Goal: Information Seeking & Learning: Learn about a topic

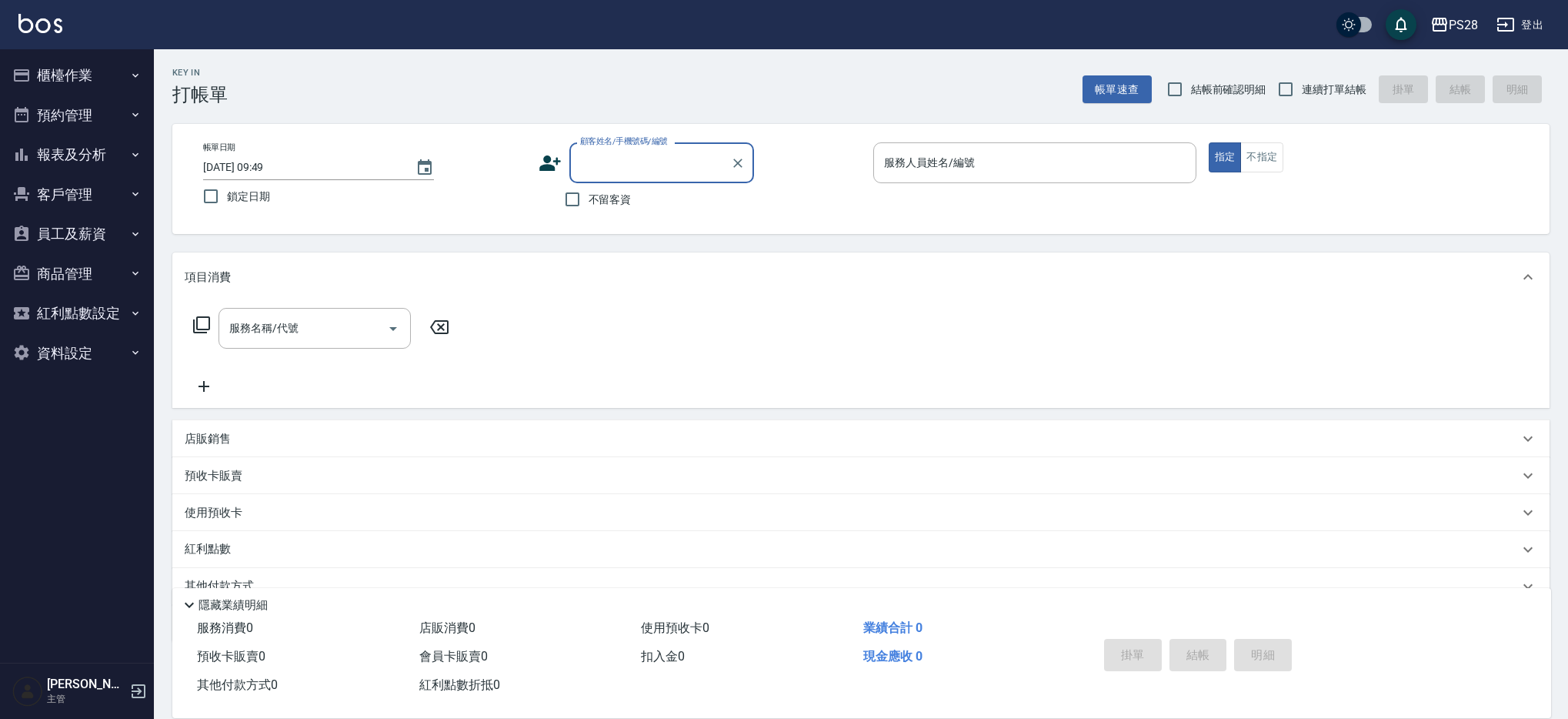
scroll to position [64, 0]
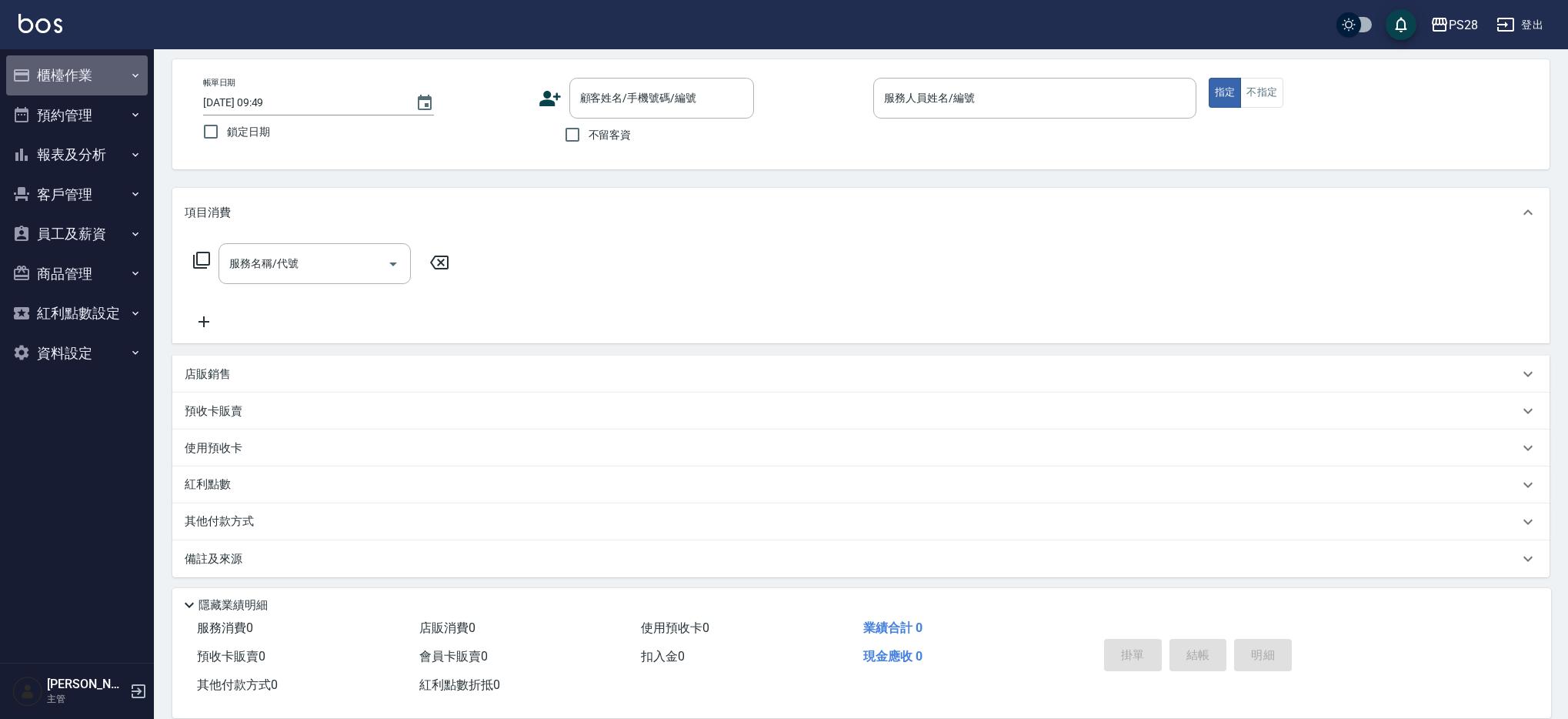
drag, startPoint x: 56, startPoint y: 79, endPoint x: 65, endPoint y: 180, distance: 101.4
click at [56, 79] on button "櫃檯作業" at bounding box center [77, 75] width 141 height 40
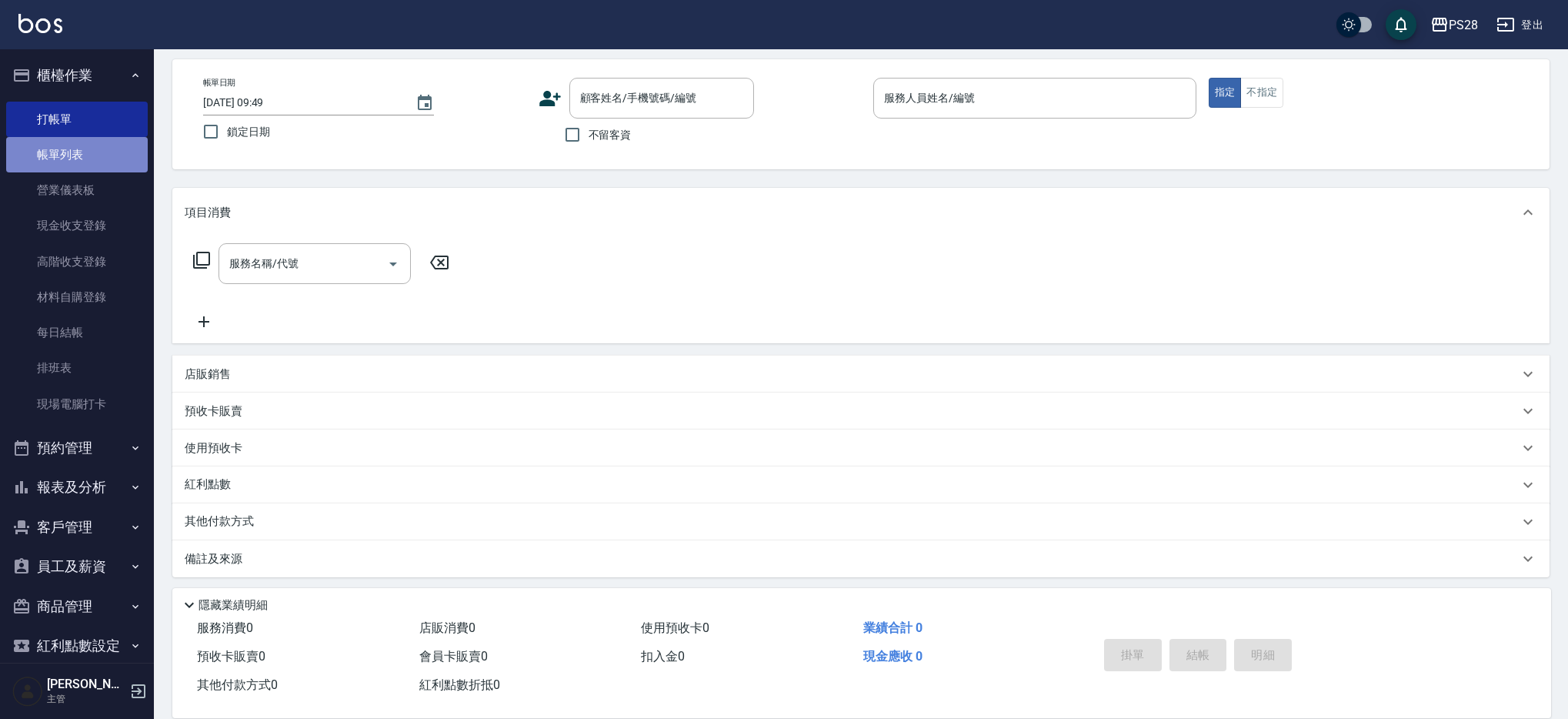
click at [101, 166] on link "帳單列表" at bounding box center [77, 154] width 141 height 35
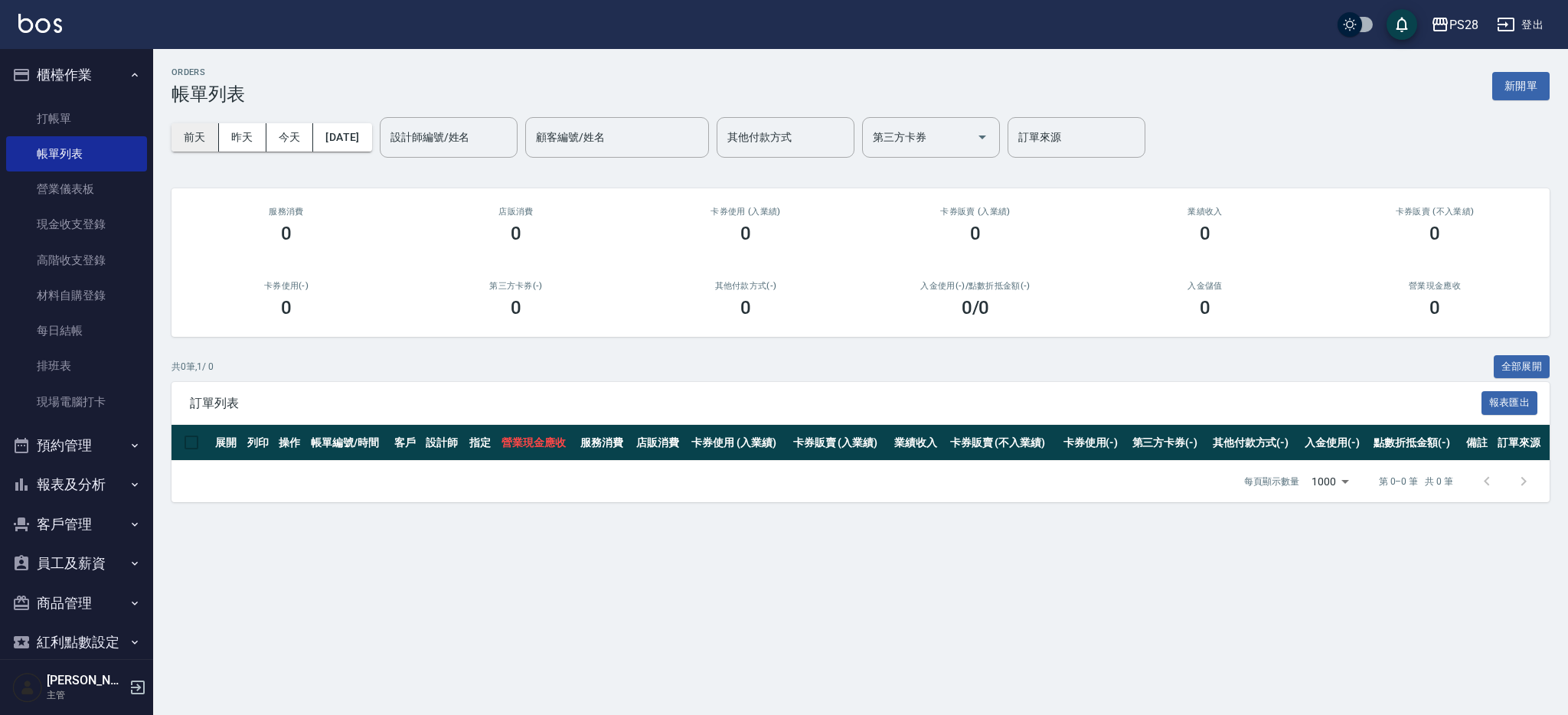
click at [192, 131] on button "前天" at bounding box center [195, 137] width 48 height 28
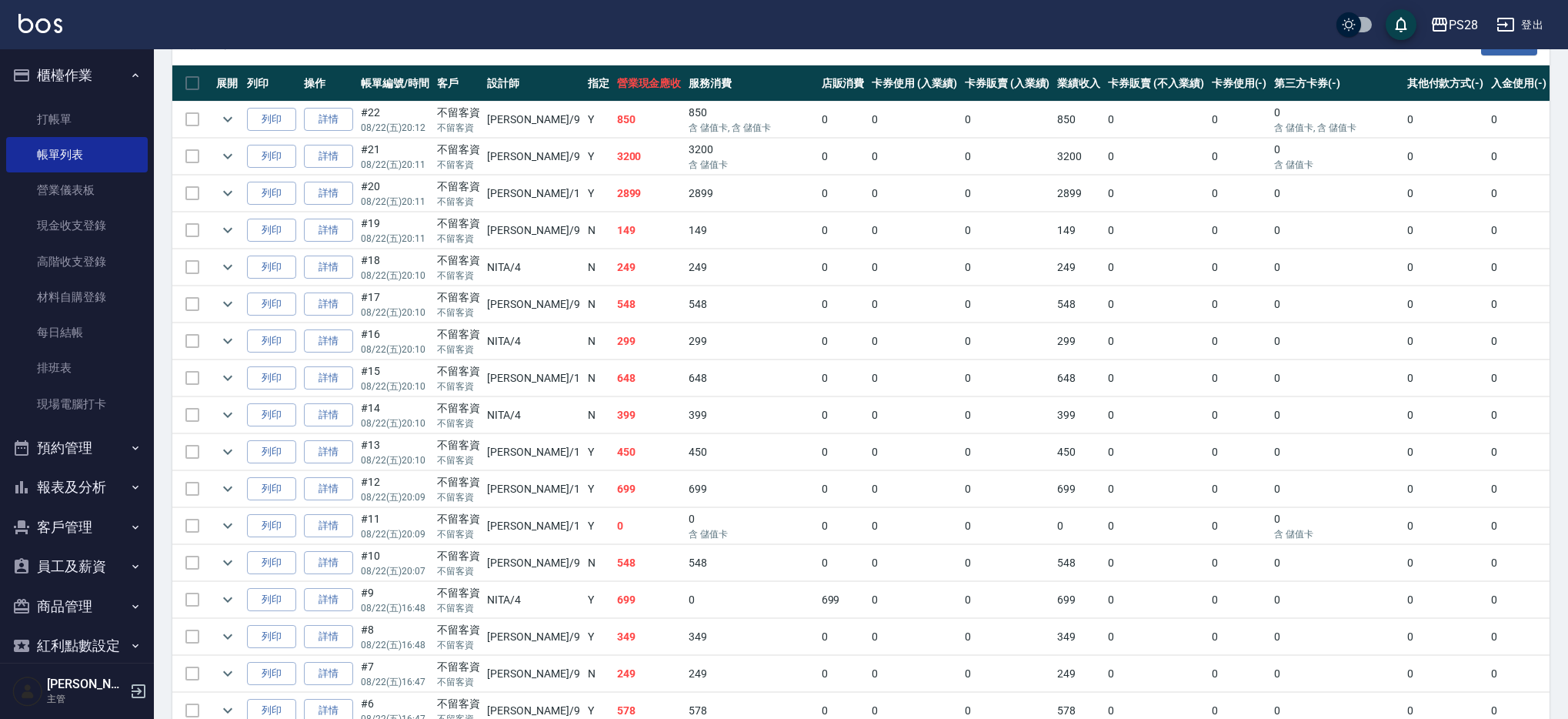
scroll to position [374, 0]
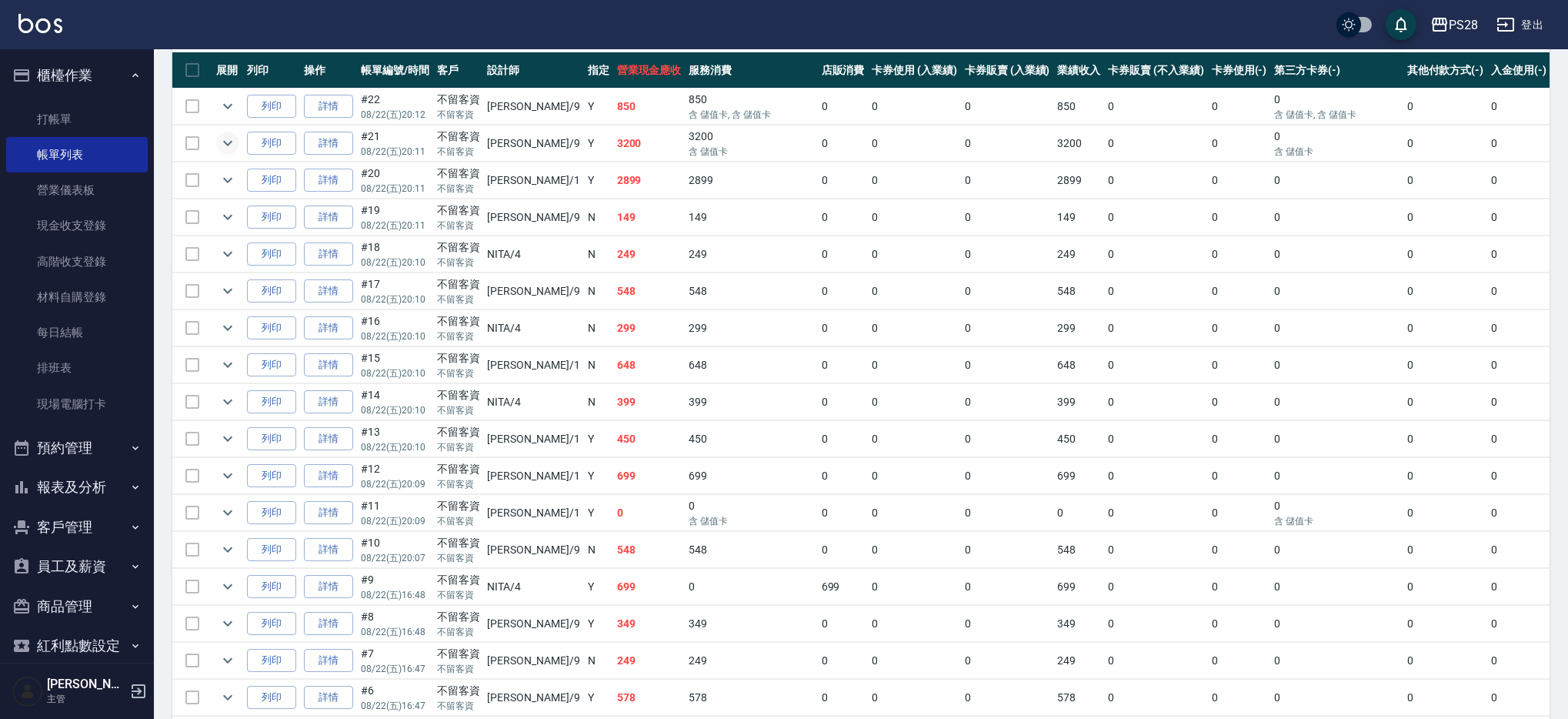
click at [221, 140] on icon "expand row" at bounding box center [227, 143] width 18 height 18
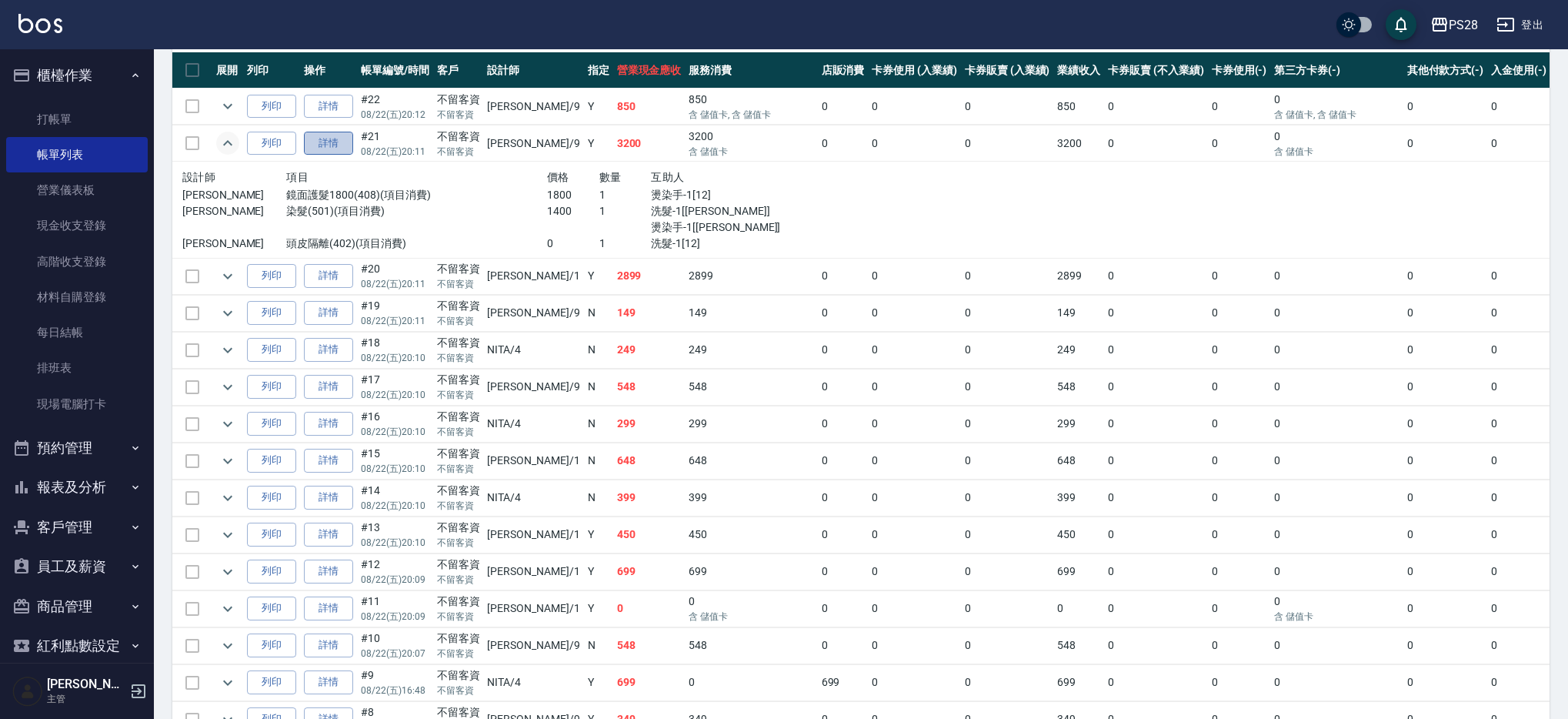
click at [326, 145] on link "詳情" at bounding box center [328, 143] width 49 height 24
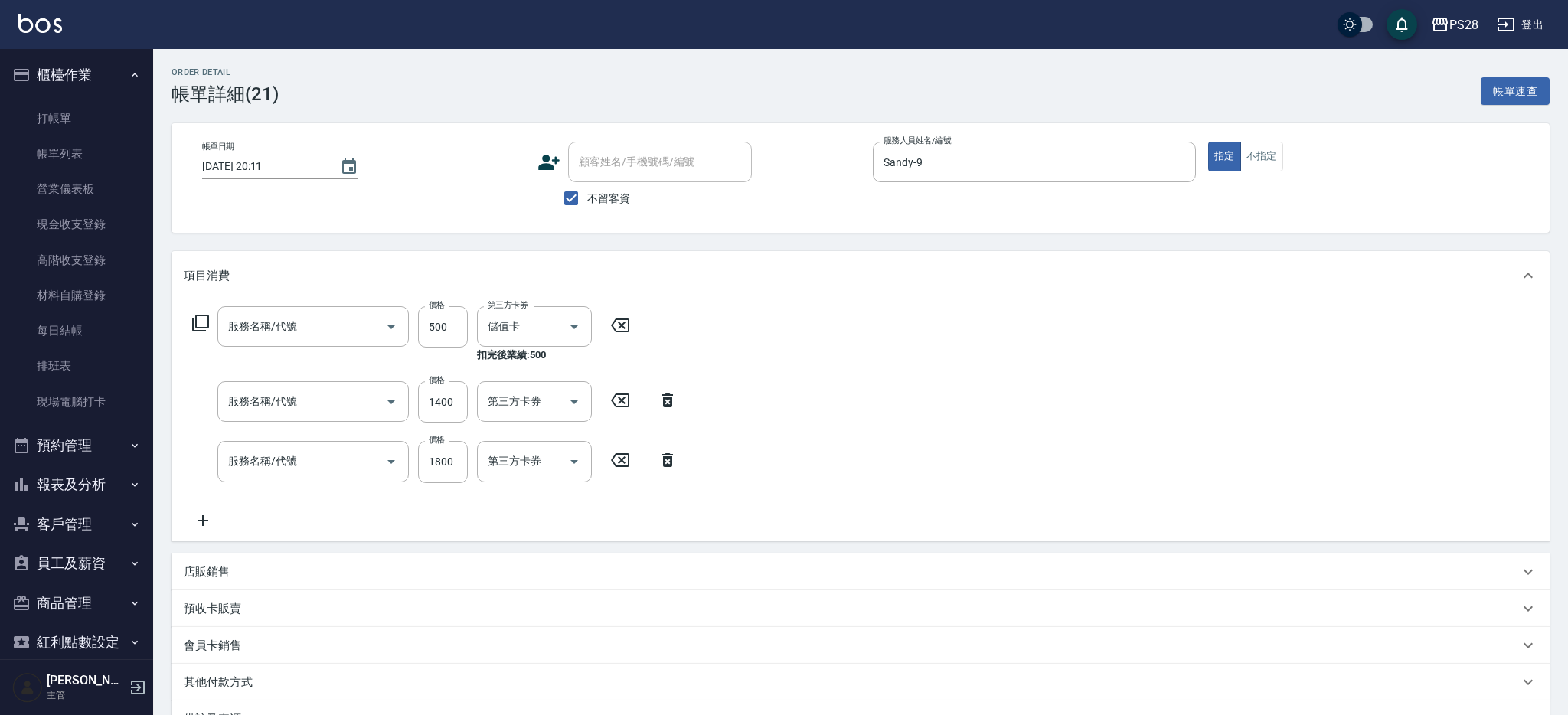
type input "[DATE] 20:11"
checkbox input "true"
type input "Sandy-9"
type input "頭皮隔離(402)"
type input "染髮(501)"
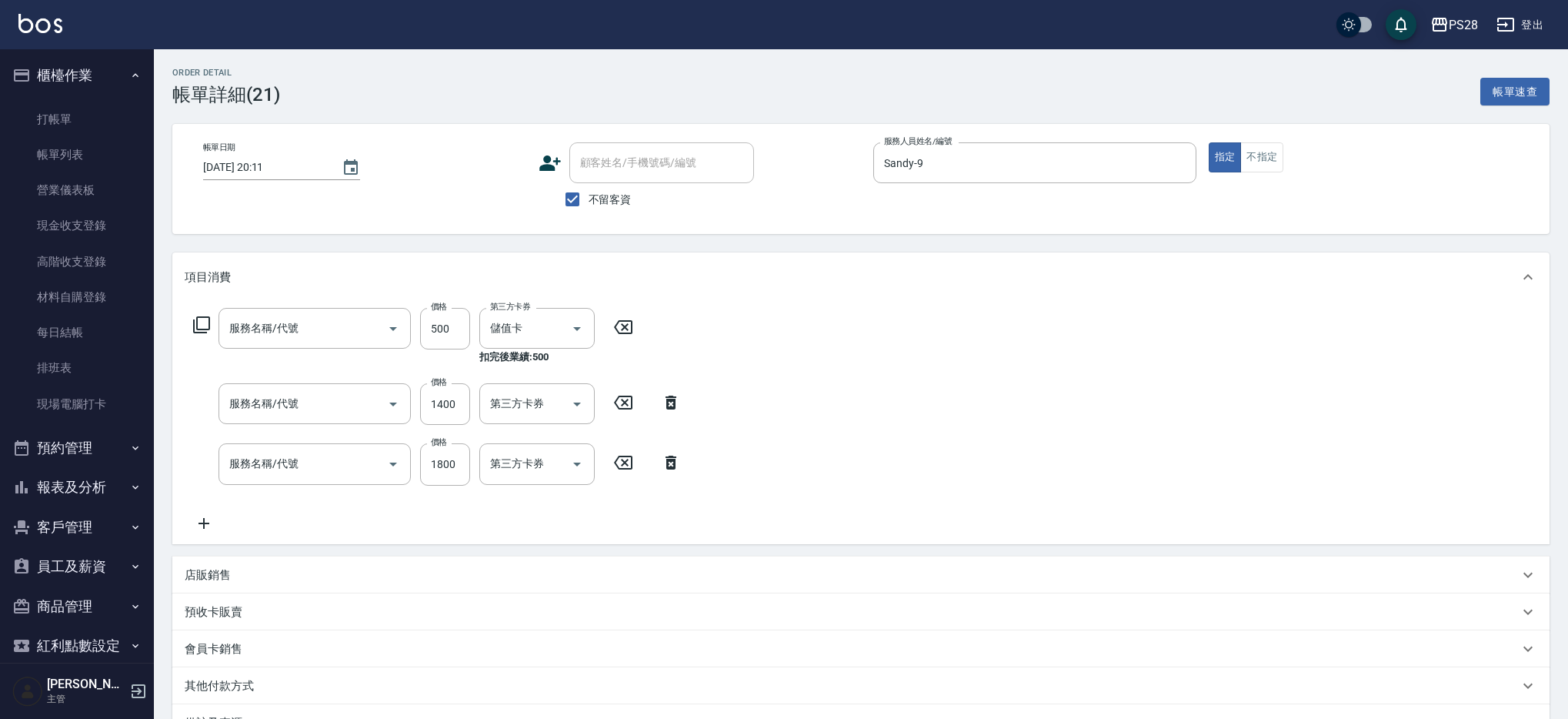
type input "鏡面護髮1800(408)"
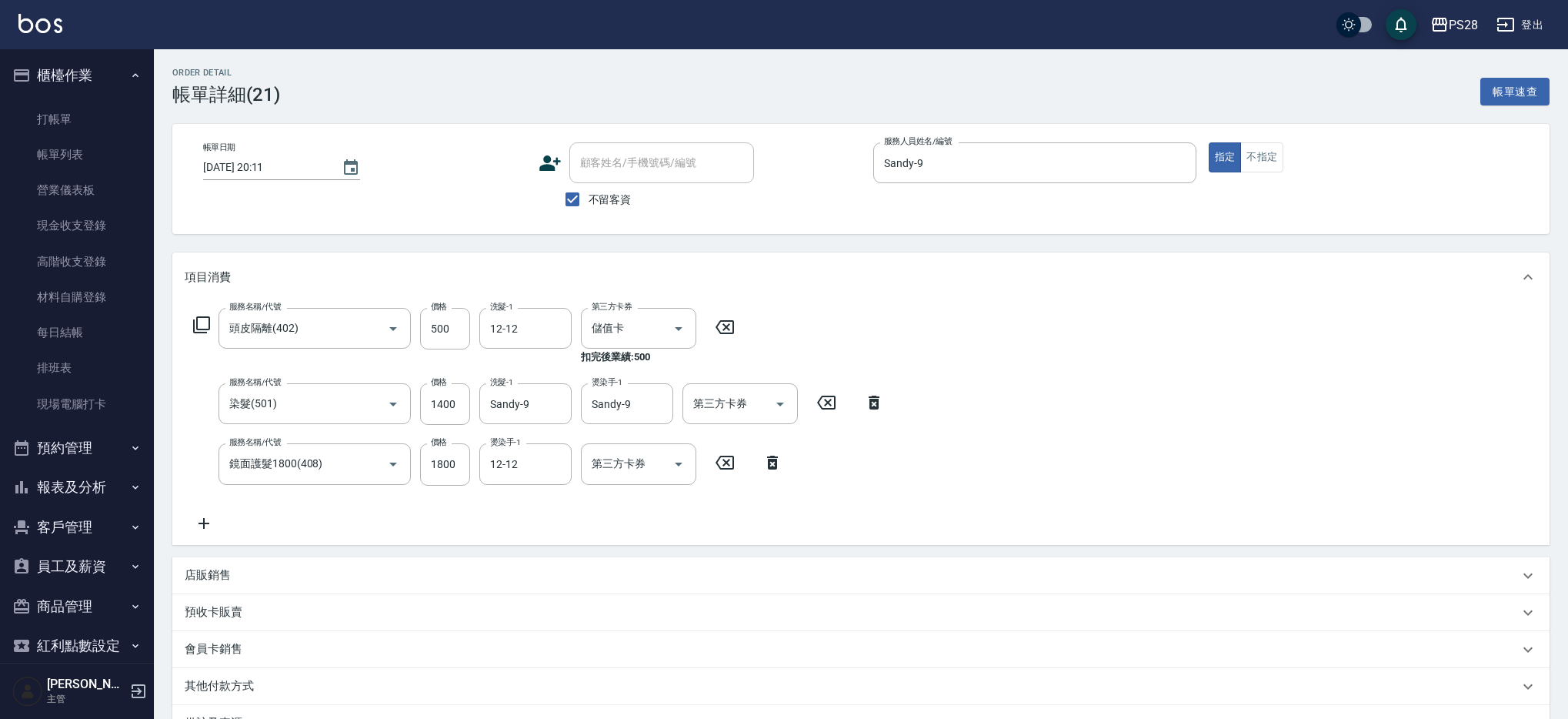
click at [58, 491] on button "報表及分析" at bounding box center [77, 487] width 141 height 40
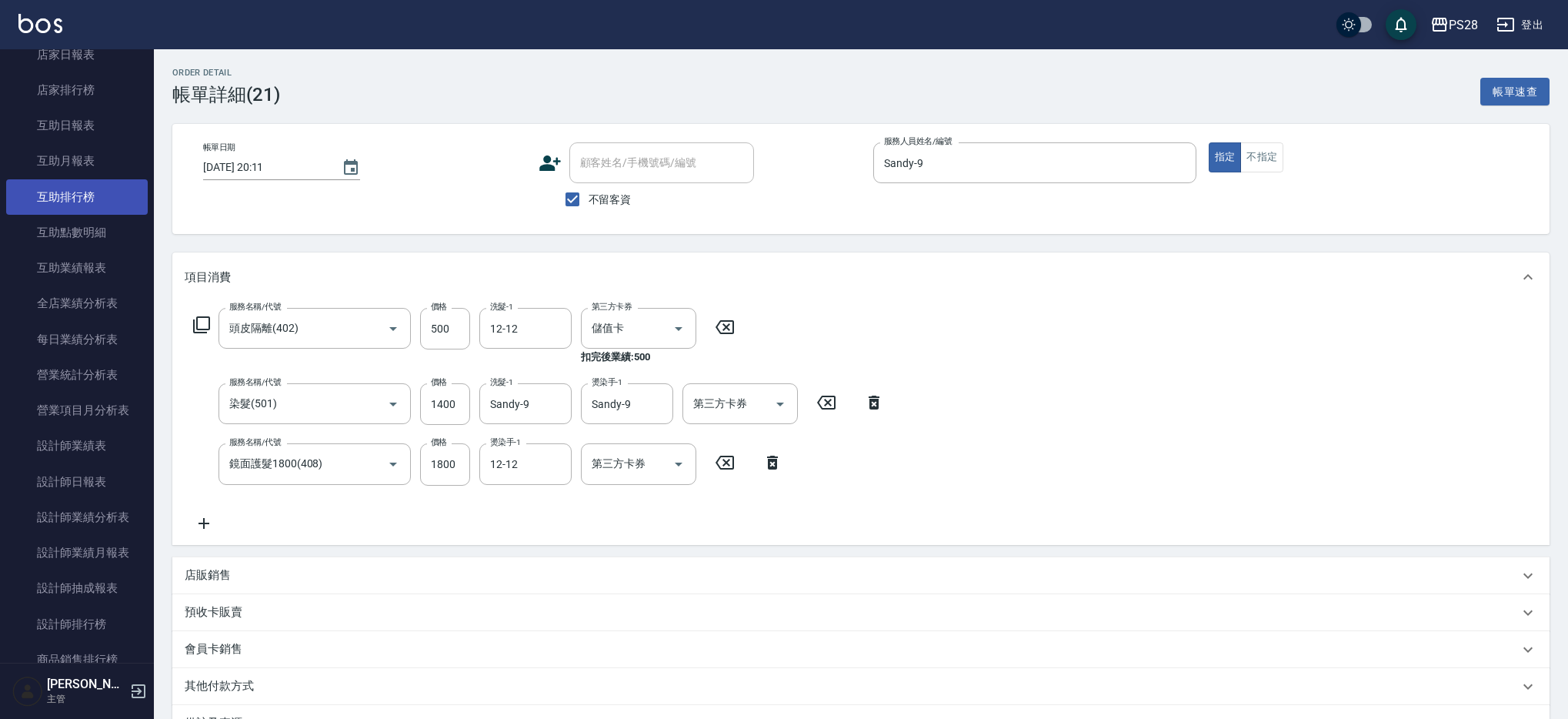
scroll to position [587, 0]
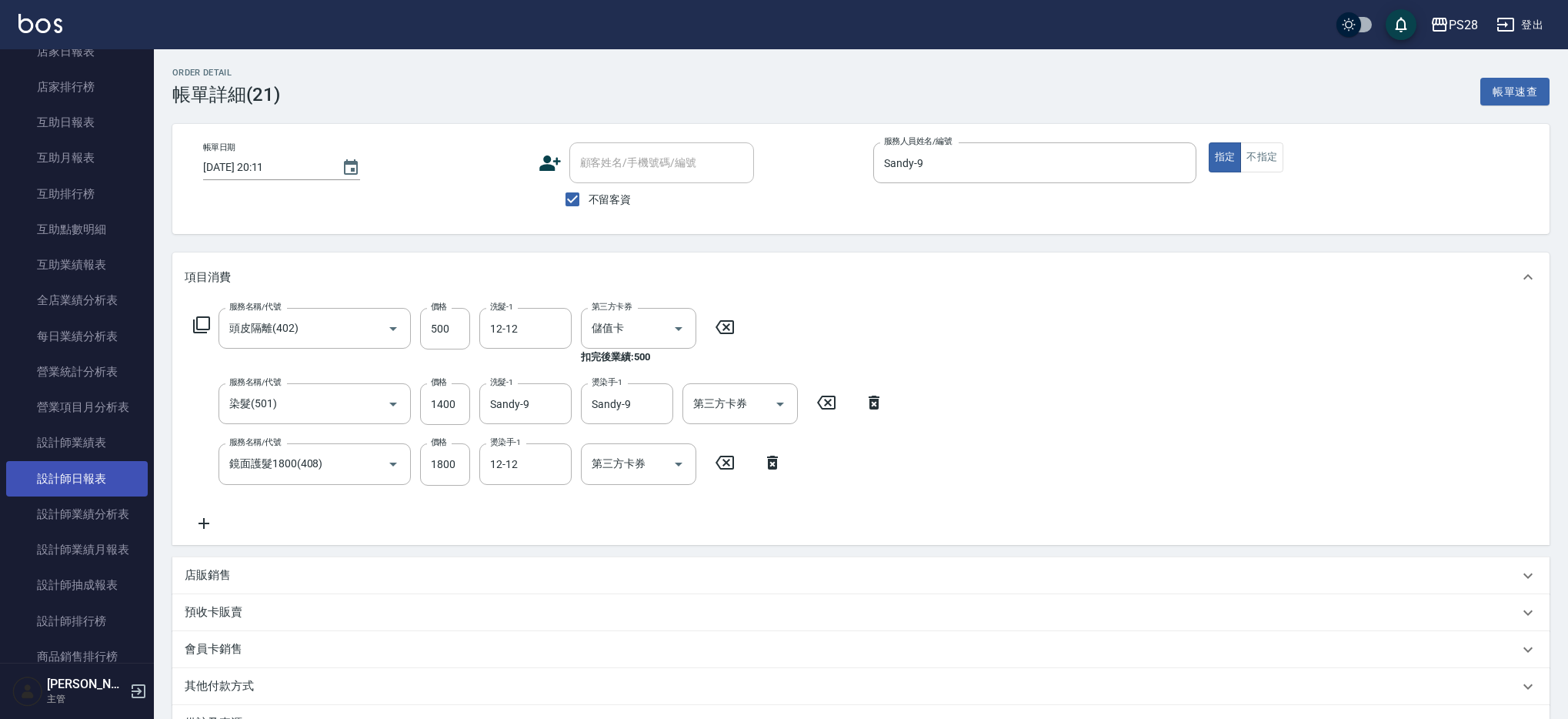
click at [85, 485] on link "設計師日報表" at bounding box center [77, 478] width 141 height 35
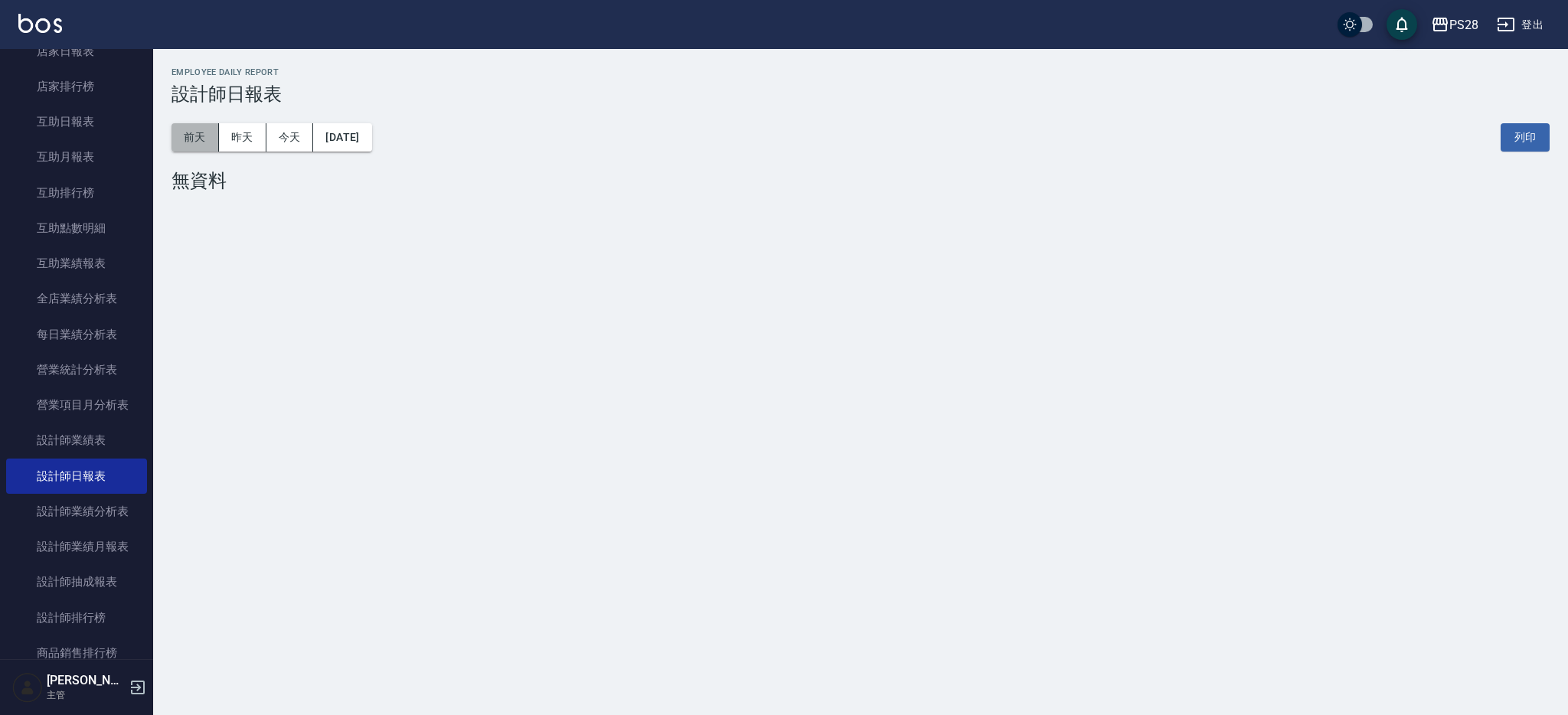
click at [190, 134] on button "前天" at bounding box center [195, 137] width 48 height 28
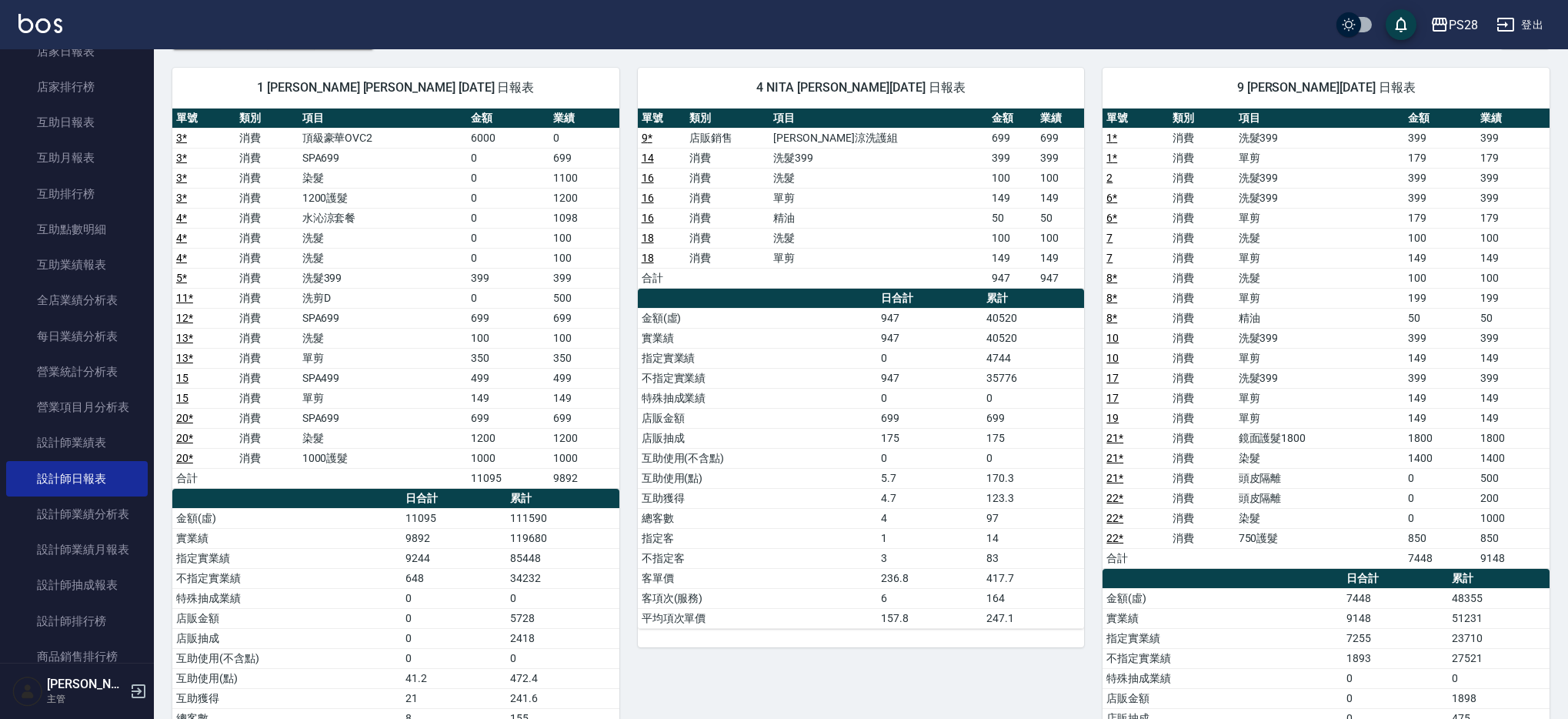
scroll to position [112, 0]
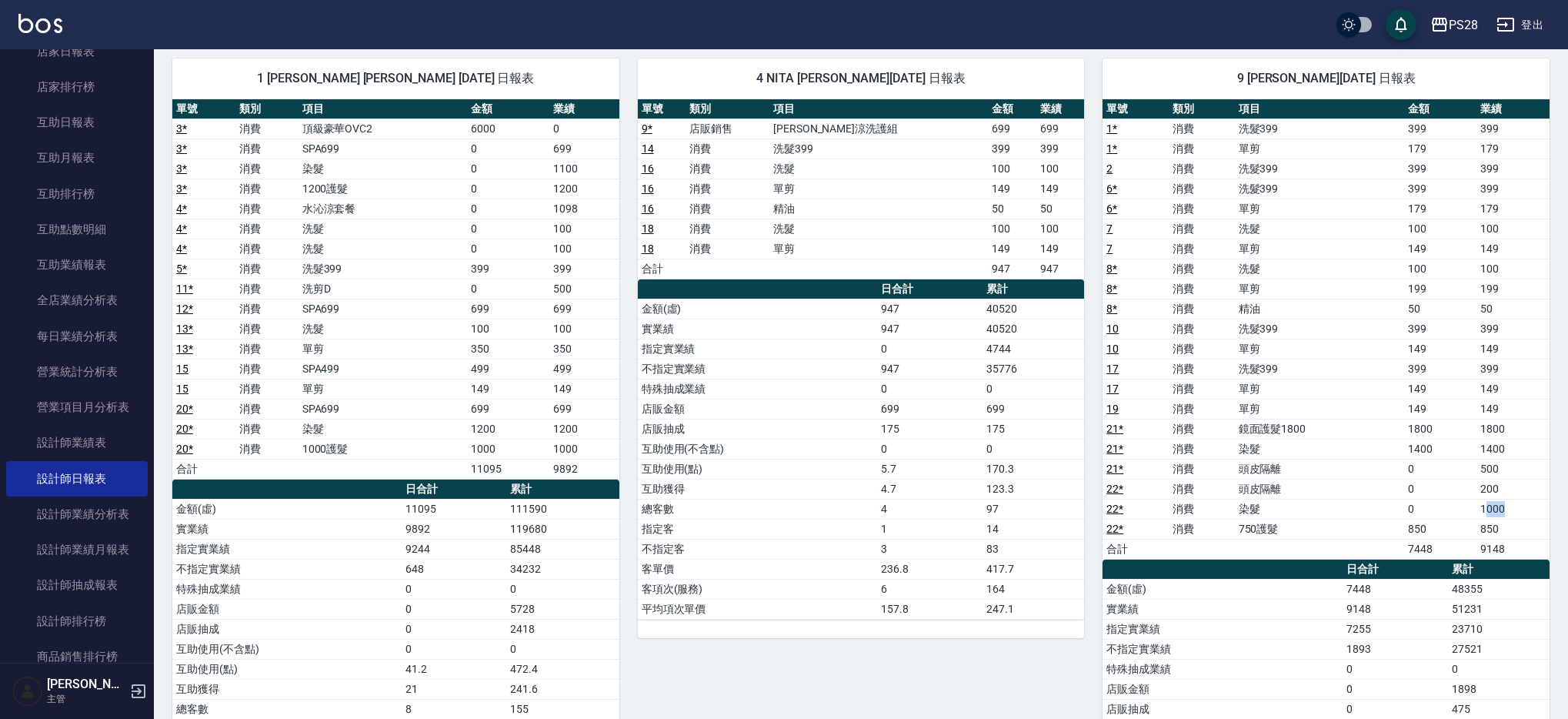
drag, startPoint x: 1515, startPoint y: 510, endPoint x: 1488, endPoint y: 513, distance: 27.2
click at [1487, 515] on td "1000" at bounding box center [1513, 509] width 73 height 20
drag, startPoint x: 1511, startPoint y: 528, endPoint x: 1497, endPoint y: 473, distance: 56.8
click at [1493, 491] on tbody "1 * 消費 洗髮399 399 399 1 * 消費 單剪 179 179 2 消費 洗髮399 399 399 6 * 消費 洗髮399 399 399 …" at bounding box center [1325, 338] width 447 height 440
click at [1497, 471] on td "500" at bounding box center [1513, 469] width 73 height 20
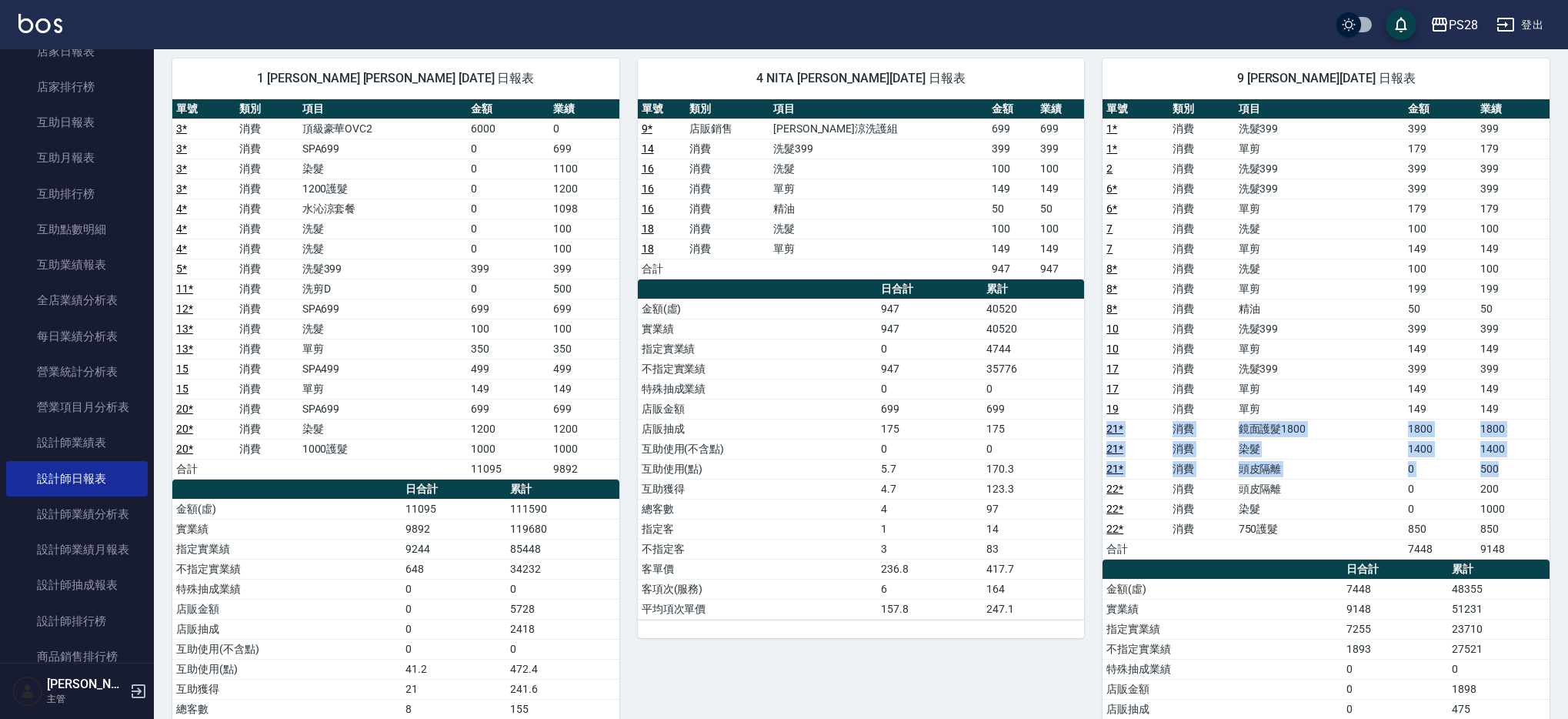
drag, startPoint x: 1499, startPoint y: 469, endPoint x: 1107, endPoint y: 425, distance: 394.5
click at [1107, 425] on tbody "1 * 消費 洗髮399 399 399 1 * 消費 單剪 179 179 2 消費 洗髮399 399 399 6 * 消費 洗髮399 399 399 …" at bounding box center [1325, 338] width 447 height 440
click at [509, 199] on td "0" at bounding box center [508, 209] width 82 height 20
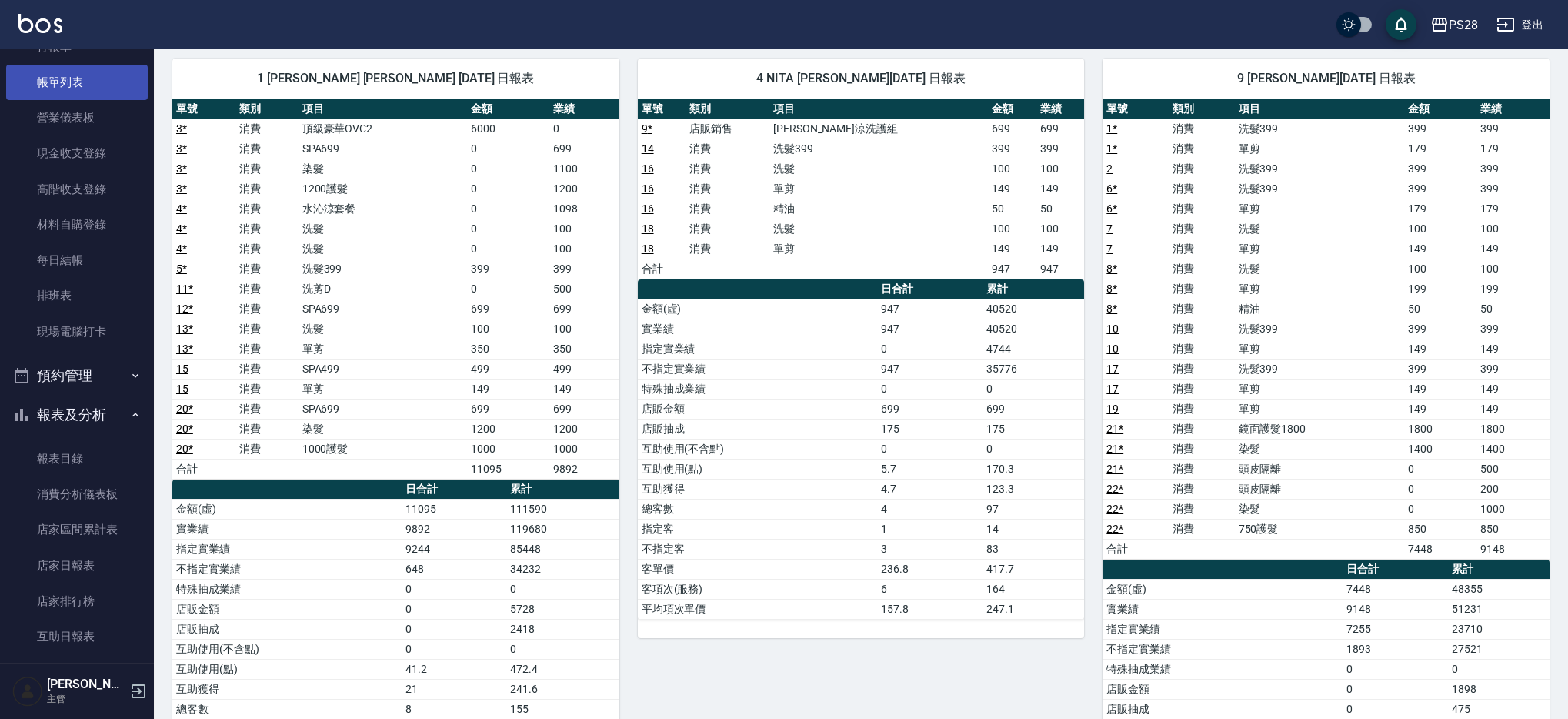
scroll to position [0, 0]
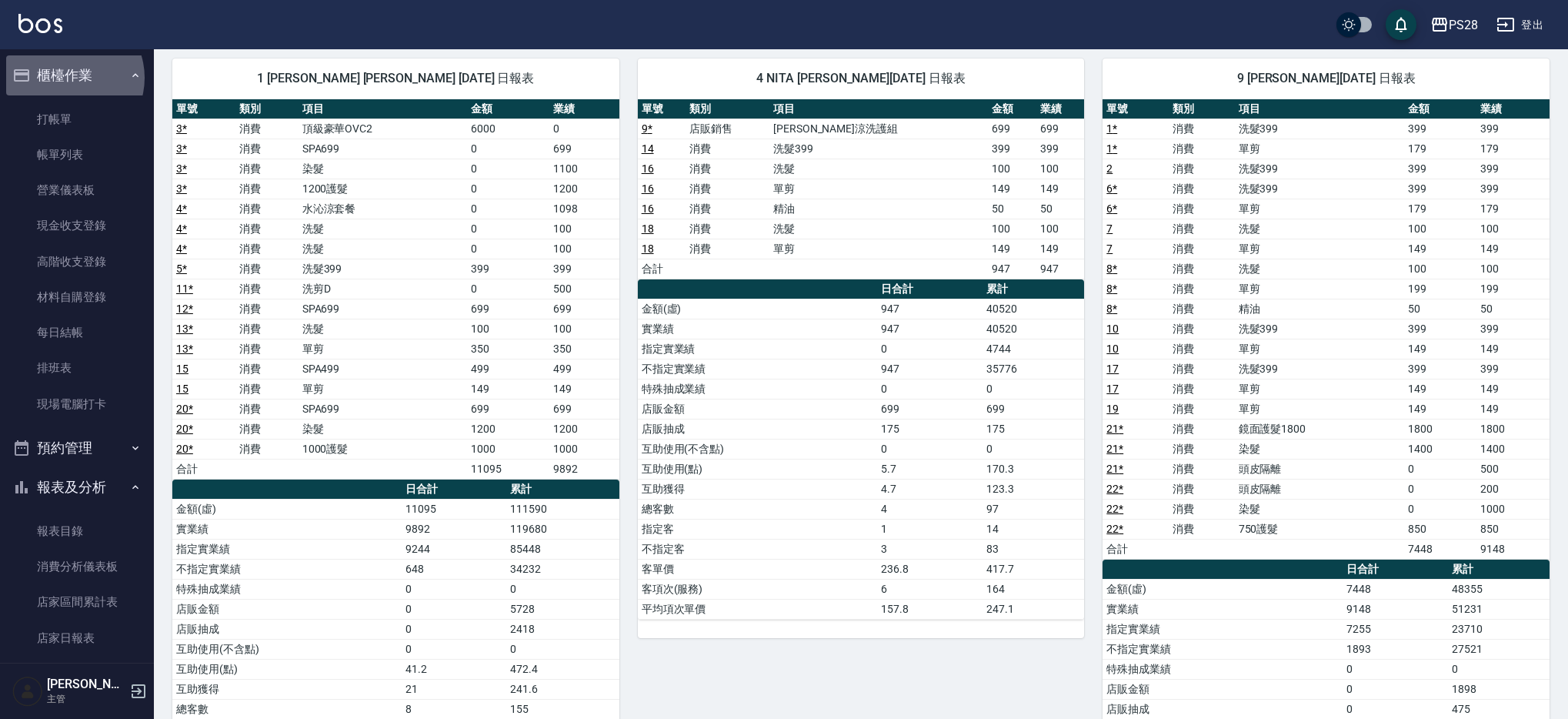
click at [69, 78] on button "櫃檯作業" at bounding box center [77, 75] width 141 height 40
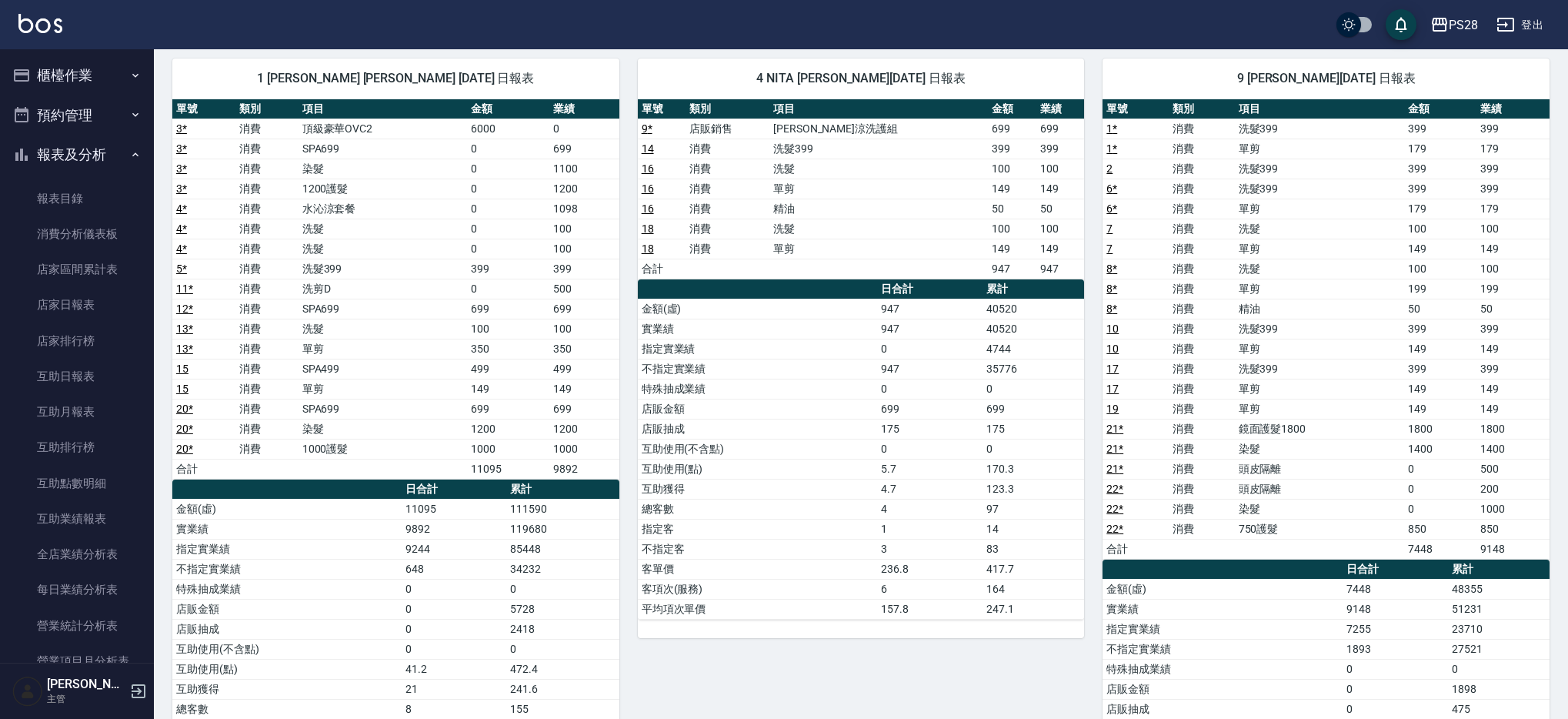
click at [69, 79] on button "櫃檯作業" at bounding box center [77, 75] width 141 height 40
